Goal: Transaction & Acquisition: Purchase product/service

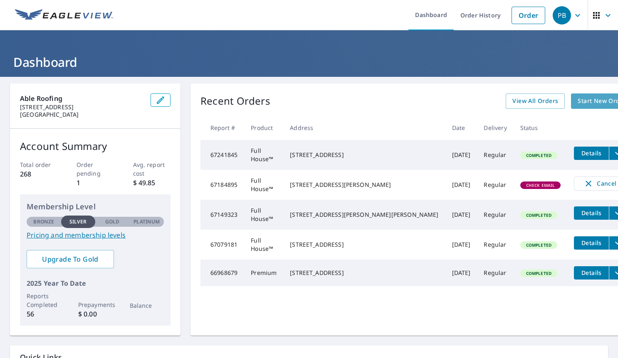
click at [578, 99] on span "Start New Order" at bounding box center [602, 101] width 48 height 10
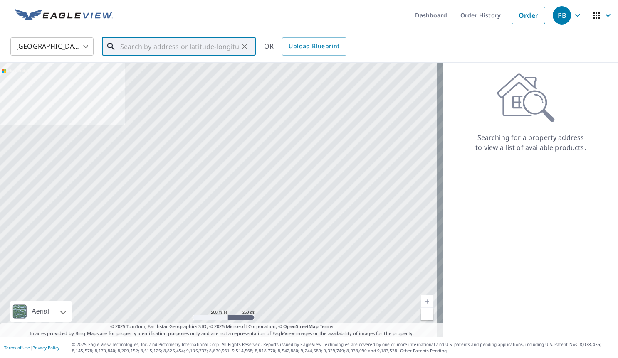
click at [160, 48] on input "text" at bounding box center [179, 46] width 119 height 23
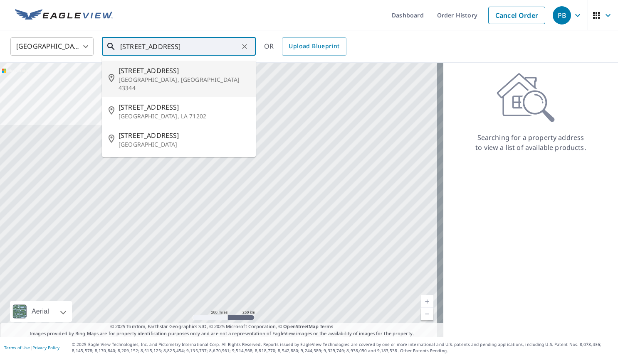
click at [141, 76] on p "[GEOGRAPHIC_DATA], [GEOGRAPHIC_DATA] 43344" at bounding box center [184, 84] width 131 height 17
type input "[STREET_ADDRESS]"
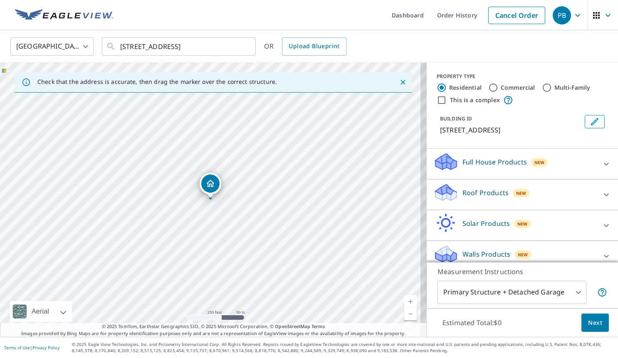
click at [497, 162] on p "Full House Products" at bounding box center [494, 162] width 64 height 10
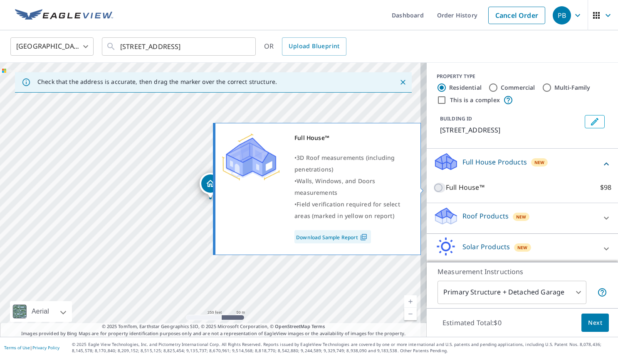
click at [433, 185] on input "Full House™ $98" at bounding box center [439, 188] width 12 height 10
checkbox input "true"
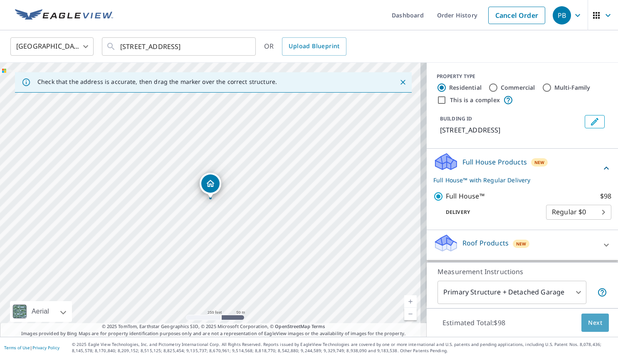
click at [588, 321] on span "Next" at bounding box center [595, 323] width 14 height 10
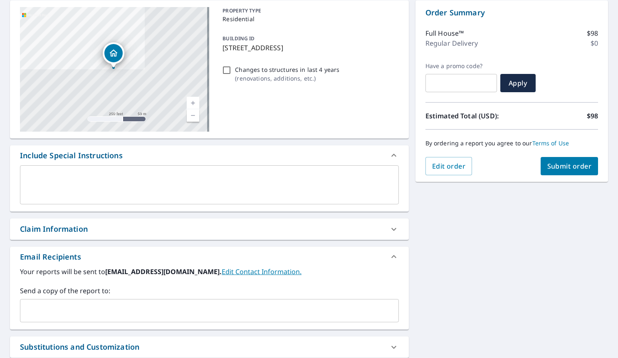
scroll to position [125, 0]
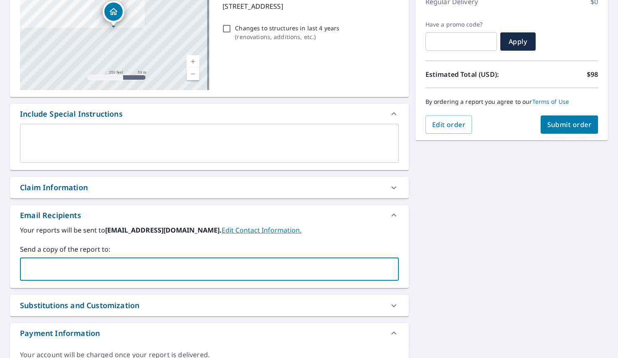
click at [59, 268] on input "text" at bounding box center [203, 270] width 359 height 16
type input "[EMAIL_ADDRESS][DOMAIN_NAME]"
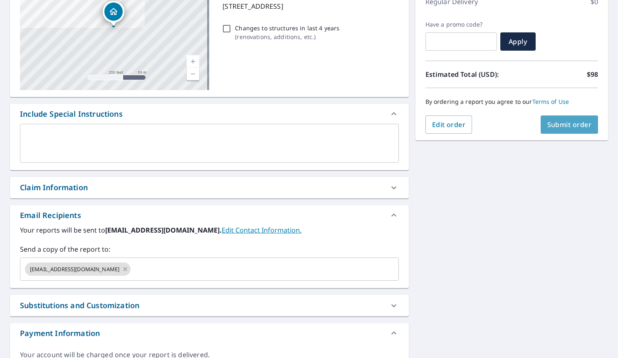
click at [549, 122] on span "Submit order" at bounding box center [569, 124] width 44 height 9
checkbox input "true"
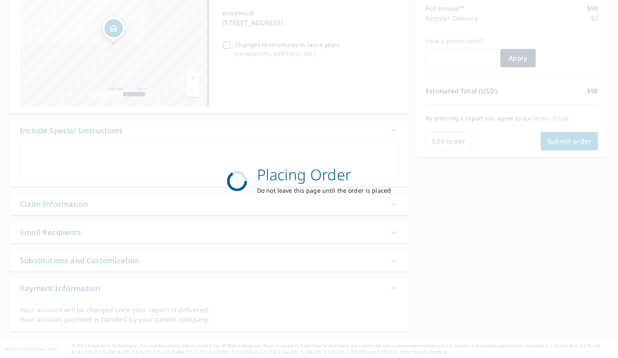
scroll to position [108, 0]
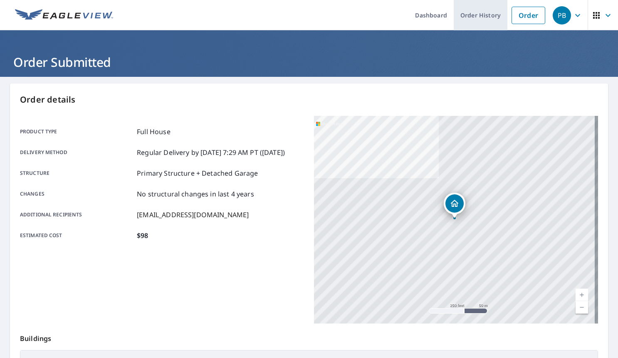
click at [478, 13] on link "Order History" at bounding box center [481, 15] width 54 height 30
